Goal: Information Seeking & Learning: Learn about a topic

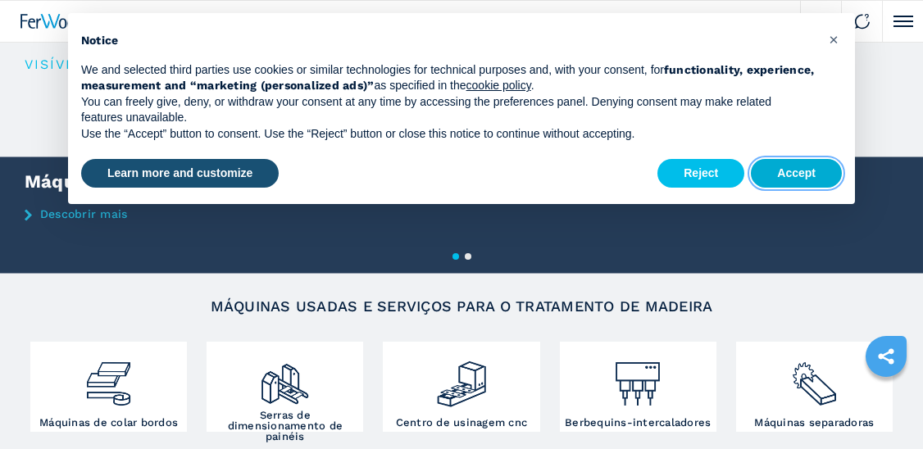
click at [792, 177] on button "Accept" at bounding box center [796, 174] width 91 height 30
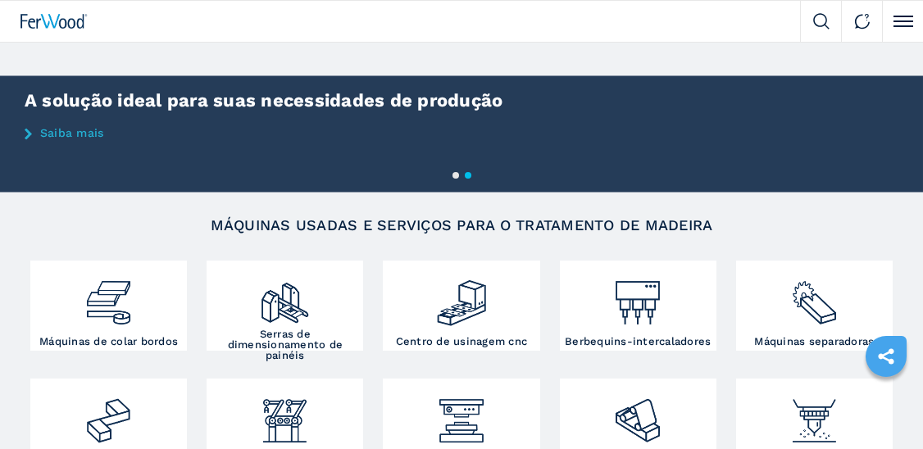
scroll to position [164, 0]
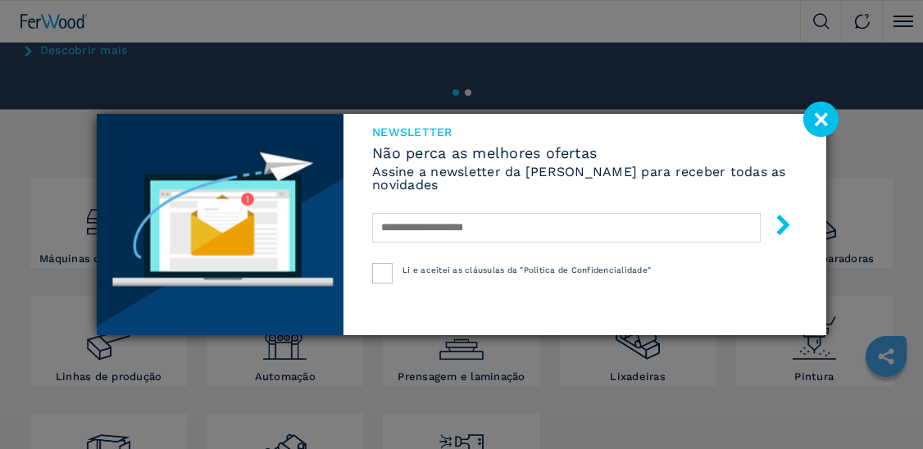
click at [822, 119] on image at bounding box center [820, 119] width 35 height 35
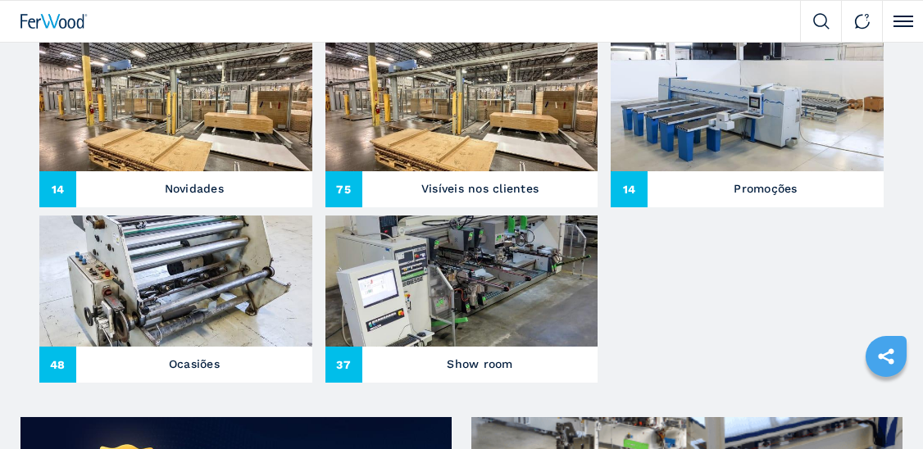
scroll to position [492, 0]
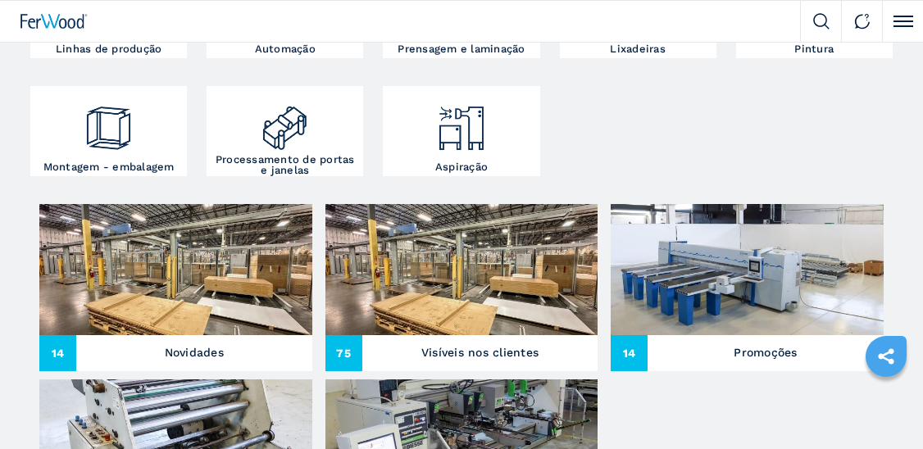
click at [200, 289] on img at bounding box center [175, 269] width 273 height 131
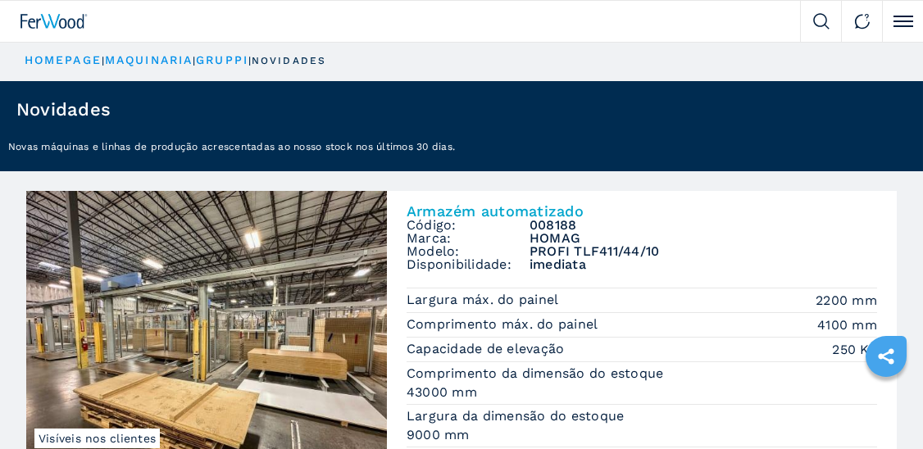
scroll to position [164, 0]
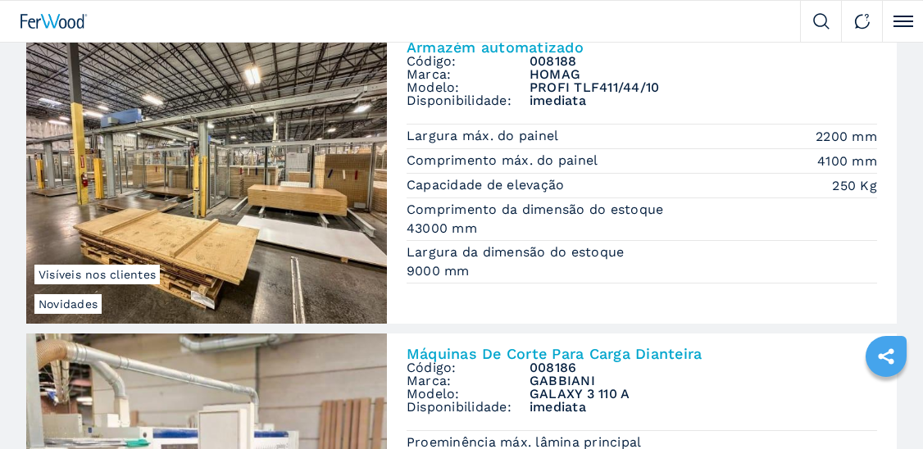
click at [148, 278] on span "Visíveis nos clientes" at bounding box center [96, 275] width 125 height 20
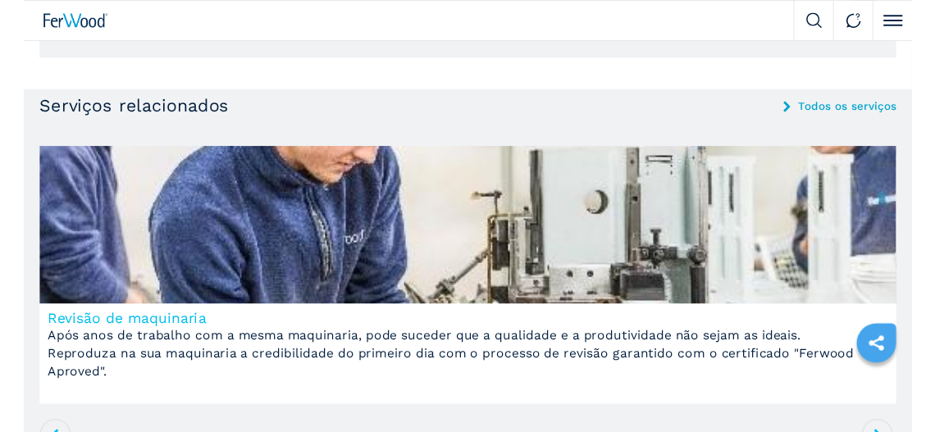
scroll to position [1476, 0]
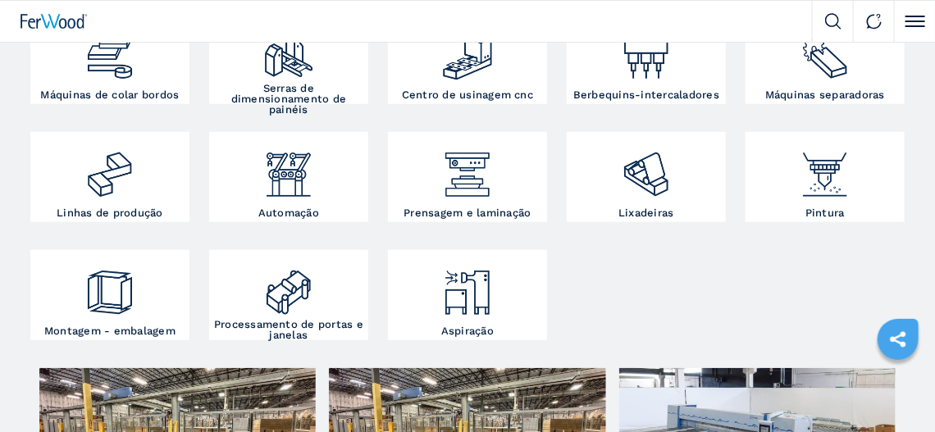
scroll to position [246, 0]
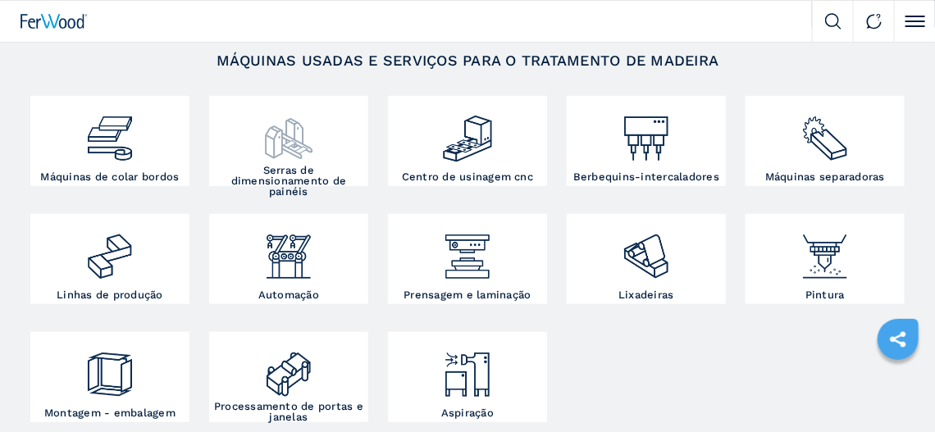
click at [275, 143] on img at bounding box center [288, 132] width 52 height 65
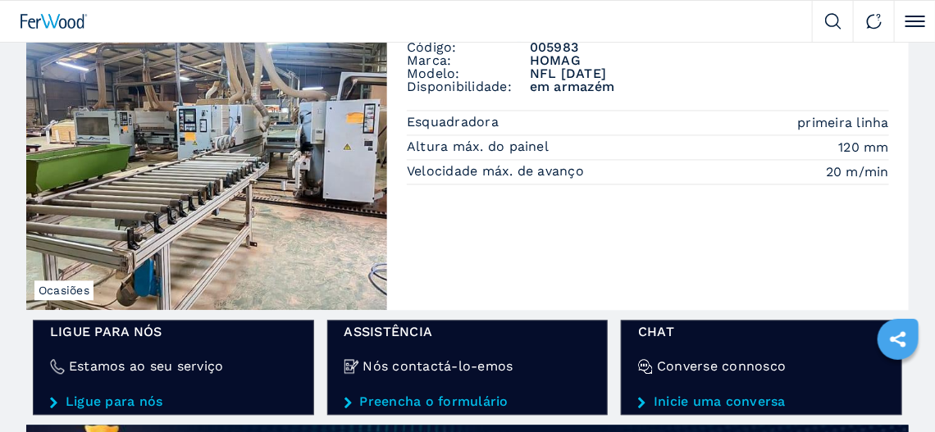
scroll to position [984, 0]
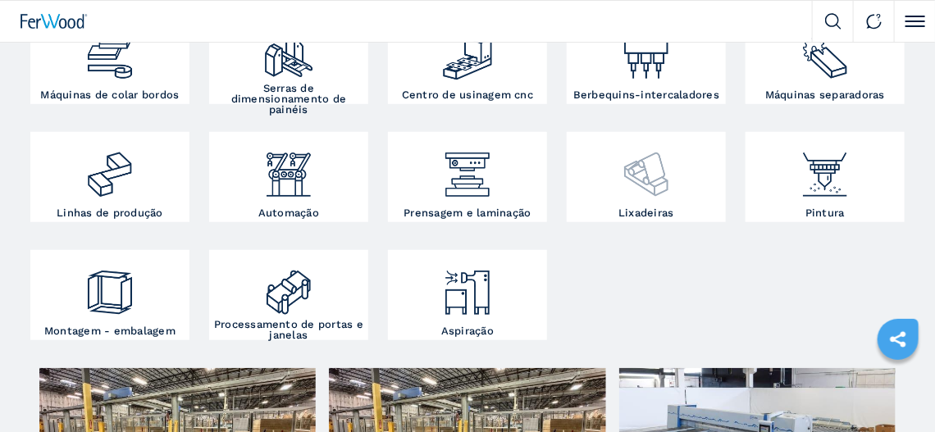
scroll to position [246, 0]
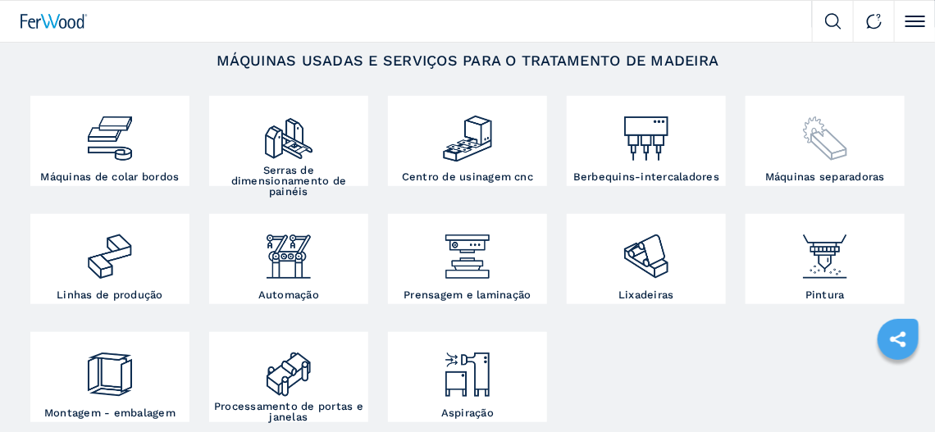
click at [798, 143] on div at bounding box center [824, 132] width 151 height 65
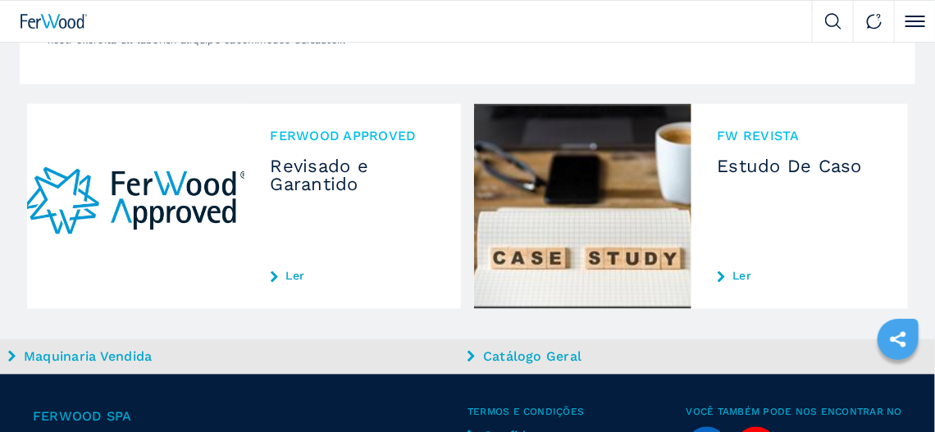
scroll to position [3197, 0]
